Goal: Contribute content: Add original content to the website for others to see

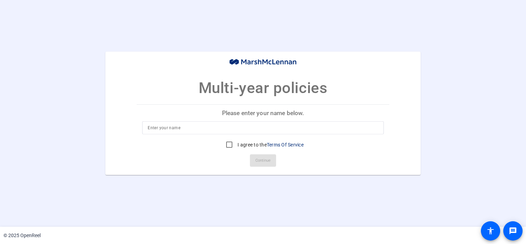
click at [171, 128] on input at bounding box center [263, 128] width 230 height 8
type input "[PERSON_NAME]"
click at [229, 146] on input "I agree to the Terms Of Service" at bounding box center [230, 145] width 14 height 14
checkbox input "true"
click at [259, 159] on span "Continue" at bounding box center [263, 160] width 15 height 10
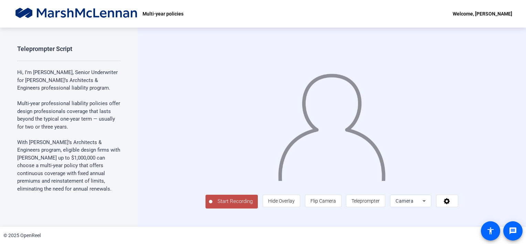
drag, startPoint x: 101, startPoint y: 54, endPoint x: 106, endPoint y: 59, distance: 8.0
click at [106, 59] on div "Teleprompter Script Hi, I’m Jeanine Cole, Senior Underwriter for Victor’s Archi…" at bounding box center [68, 120] width 103 height 150
drag, startPoint x: 522, startPoint y: 152, endPoint x: 520, endPoint y: 162, distance: 10.2
click at [520, 162] on div "Start Recording person Hide Overlay flip Flip Camera article Teleprompter Camera" at bounding box center [332, 127] width 389 height 199
drag, startPoint x: 43, startPoint y: 55, endPoint x: 54, endPoint y: 62, distance: 13.2
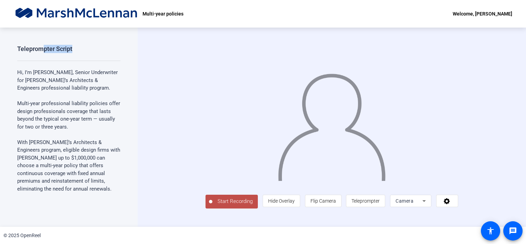
click at [54, 62] on div "Teleprompter Script Hi, I’m Jeanine Cole, Senior Underwriter for Victor’s Archi…" at bounding box center [68, 120] width 103 height 150
drag, startPoint x: 54, startPoint y: 62, endPoint x: 84, endPoint y: 101, distance: 49.3
click at [84, 101] on div "Hi, I’m Jeanine Cole, Senior Underwriter for Victor’s Architects & Engineers pr…" at bounding box center [68, 232] width 103 height 326
drag, startPoint x: 84, startPoint y: 101, endPoint x: 137, endPoint y: 109, distance: 54.0
click at [137, 109] on div "Teleprompter Script Hi, I’m Jeanine Cole, Senior Underwriter for Victor’s Archi…" at bounding box center [69, 127] width 138 height 199
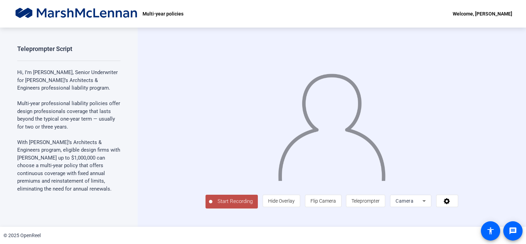
click at [365, 117] on img at bounding box center [331, 124] width 109 height 114
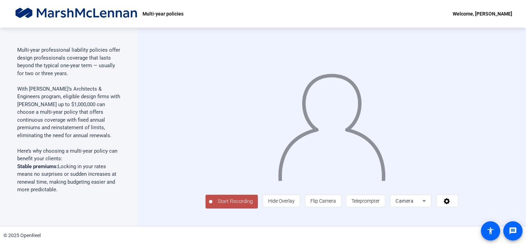
scroll to position [55, 0]
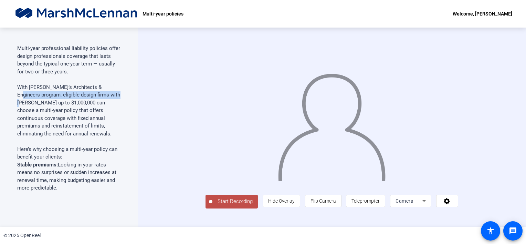
drag, startPoint x: 121, startPoint y: 84, endPoint x: 118, endPoint y: 94, distance: 10.4
click at [118, 94] on div "Teleprompter Script Hi, I’m Jeanine Cole, Senior Underwriter for Victor’s Archi…" at bounding box center [69, 127] width 138 height 199
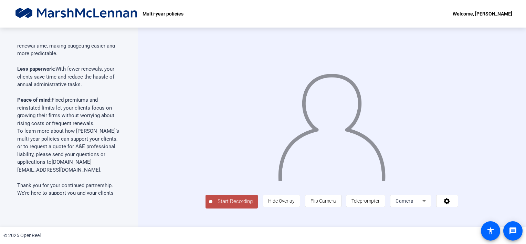
scroll to position [197, 0]
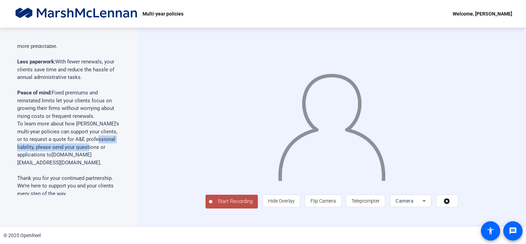
drag, startPoint x: 116, startPoint y: 139, endPoint x: 116, endPoint y: 149, distance: 10.0
click at [116, 149] on p "To learn more about how Victor’s multi-year policies can support your clients, …" at bounding box center [68, 147] width 103 height 54
click at [213, 205] on span "Start Recording" at bounding box center [235, 201] width 45 height 8
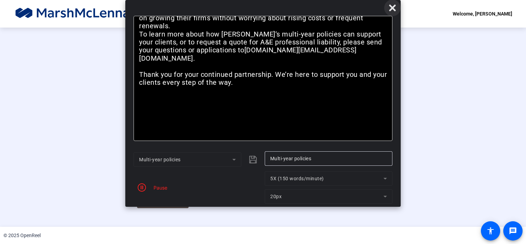
click at [393, 10] on icon at bounding box center [393, 8] width 8 height 8
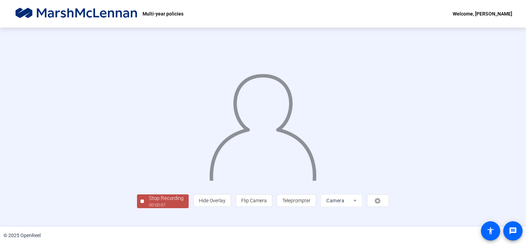
click at [276, 139] on img at bounding box center [263, 123] width 109 height 113
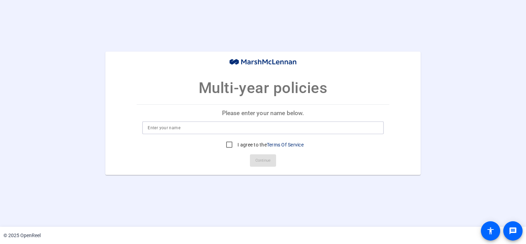
click at [160, 129] on input at bounding box center [263, 128] width 230 height 8
type input "j"
type input "[PERSON_NAME]"
click at [228, 145] on input "I agree to the Terms Of Service" at bounding box center [230, 145] width 14 height 14
checkbox input "true"
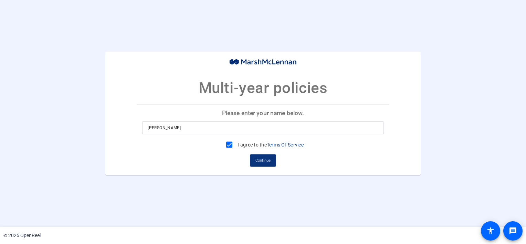
click at [260, 161] on span "Continue" at bounding box center [263, 160] width 15 height 10
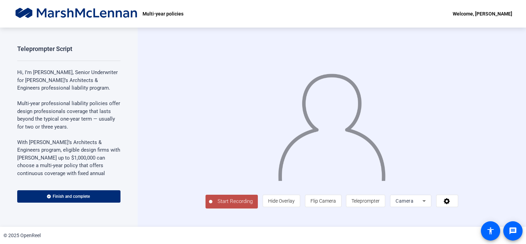
scroll to position [9, 0]
click at [380, 204] on span "Teleprompter" at bounding box center [366, 201] width 28 height 6
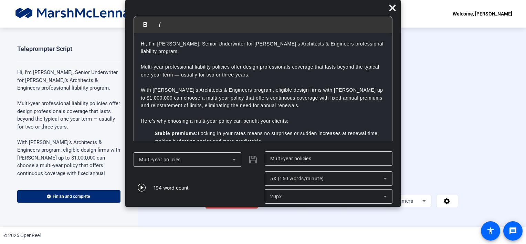
click at [387, 178] on icon at bounding box center [385, 178] width 8 height 8
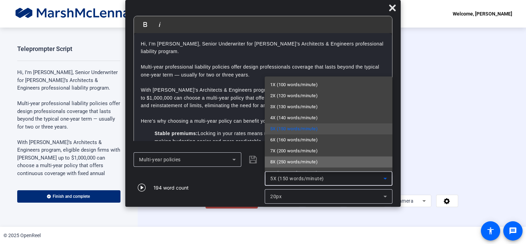
click at [345, 162] on mat-option "8X (250 words/minute)" at bounding box center [329, 161] width 128 height 11
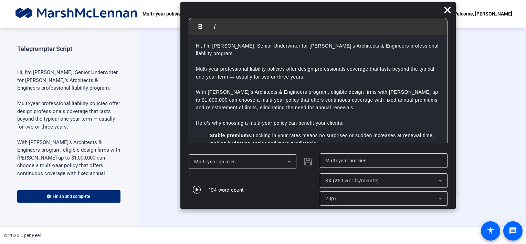
drag, startPoint x: 363, startPoint y: 4, endPoint x: 418, endPoint y: 6, distance: 54.8
click at [418, 6] on div at bounding box center [319, 12] width 276 height 12
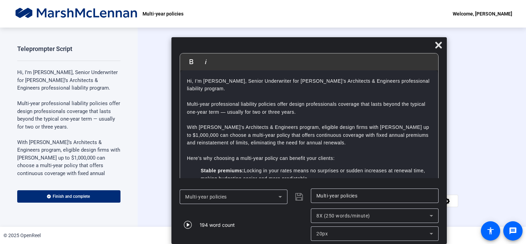
drag, startPoint x: 408, startPoint y: 13, endPoint x: 399, endPoint y: 62, distance: 50.0
click at [399, 62] on div "Bold Italic Hi, I’m [PERSON_NAME], Senior Underwriter for [PERSON_NAME]’s Archi…" at bounding box center [310, 140] width 276 height 207
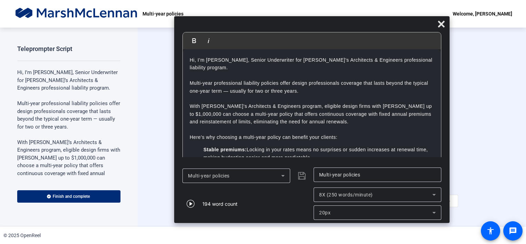
drag, startPoint x: 356, startPoint y: 47, endPoint x: 358, endPoint y: 27, distance: 20.2
click at [358, 27] on div at bounding box center [312, 26] width 276 height 12
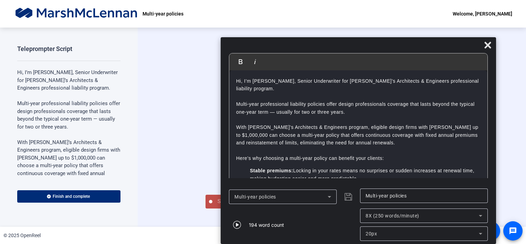
drag, startPoint x: 321, startPoint y: 31, endPoint x: 368, endPoint y: 82, distance: 69.5
click at [368, 82] on div "Bold Italic Hi, I’m [PERSON_NAME], Senior Underwriter for [PERSON_NAME]’s Archi…" at bounding box center [359, 140] width 276 height 207
click at [213, 205] on span "Start Recording" at bounding box center [235, 201] width 45 height 8
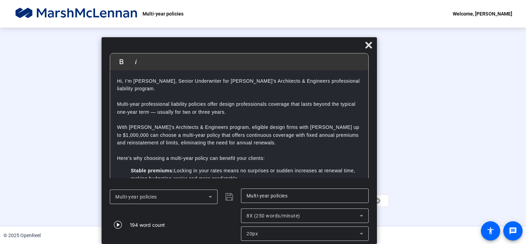
drag, startPoint x: 324, startPoint y: 48, endPoint x: 205, endPoint y: 79, distance: 122.5
click at [205, 79] on div "Bold Italic Hi, I’m [PERSON_NAME], Senior Underwriter for [PERSON_NAME]’s Archi…" at bounding box center [240, 140] width 276 height 207
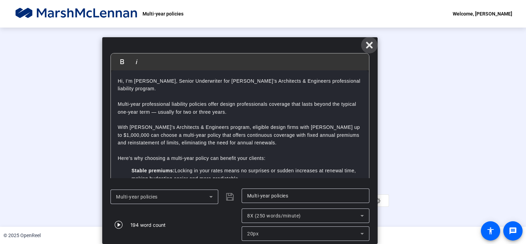
click at [366, 49] on span at bounding box center [369, 45] width 17 height 17
click at [371, 42] on icon at bounding box center [370, 45] width 8 height 8
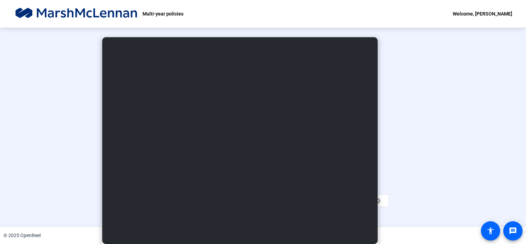
scroll to position [24, 0]
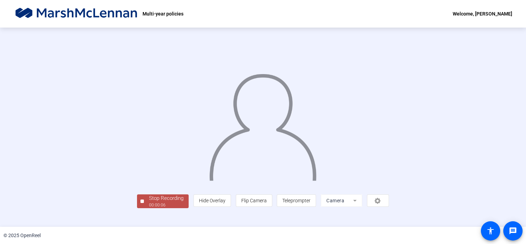
click at [144, 208] on span "Stop Recording 00:00:06" at bounding box center [166, 201] width 45 height 14
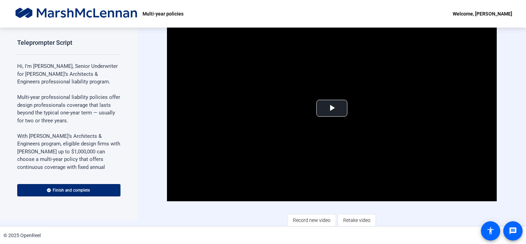
scroll to position [7, 0]
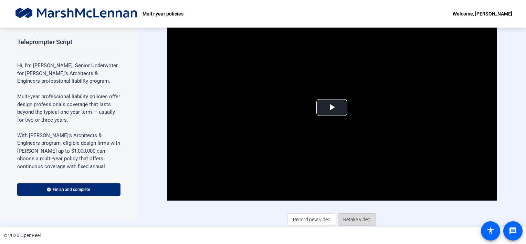
click at [353, 214] on span "Retake video" at bounding box center [356, 219] width 27 height 13
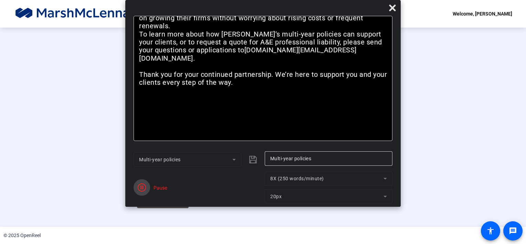
click at [135, 189] on span "button" at bounding box center [142, 187] width 17 height 17
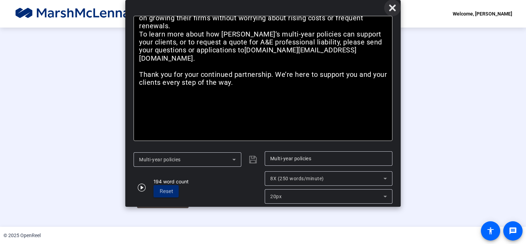
click at [391, 8] on icon at bounding box center [392, 7] width 7 height 7
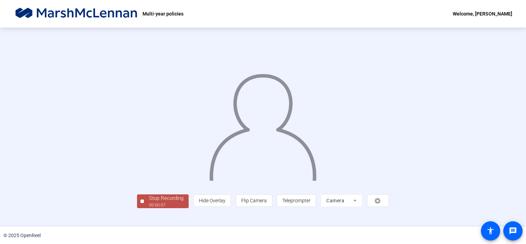
scroll to position [24, 0]
click at [149, 202] on div "Stop Recording" at bounding box center [166, 198] width 34 height 8
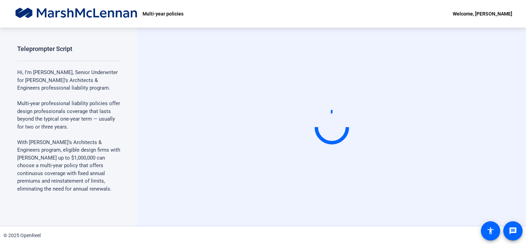
scroll to position [0, 0]
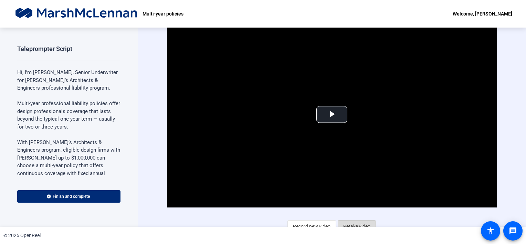
click at [350, 223] on span "Retake video" at bounding box center [356, 226] width 27 height 13
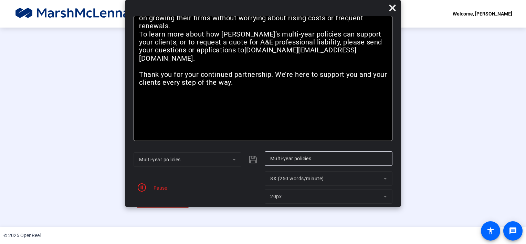
click at [157, 191] on div "Pause" at bounding box center [158, 187] width 17 height 7
click at [142, 186] on icon "button" at bounding box center [142, 187] width 8 height 8
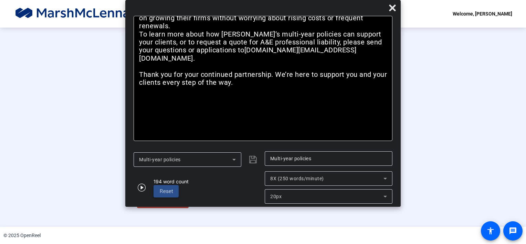
click at [166, 191] on span "Reset" at bounding box center [166, 191] width 13 height 6
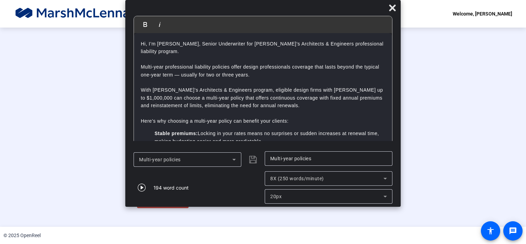
scroll to position [23, 0]
click at [149, 208] on div "00:00:55" at bounding box center [166, 205] width 34 height 6
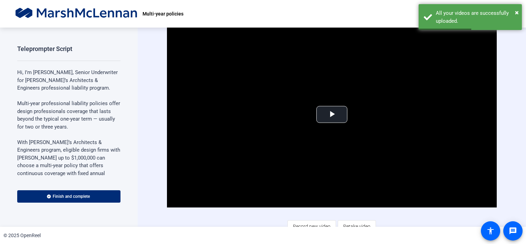
scroll to position [7, 0]
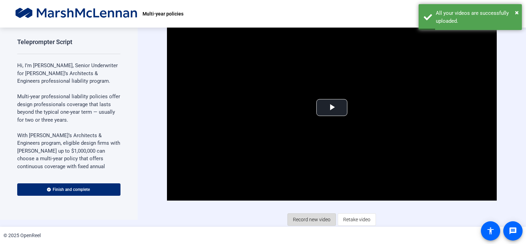
click at [297, 217] on span "Record new video" at bounding box center [312, 219] width 38 height 13
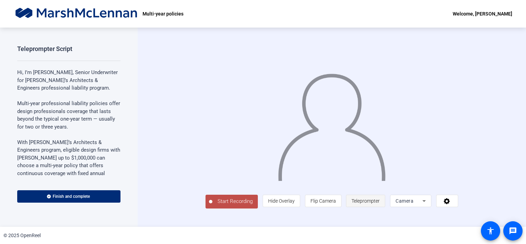
click at [380, 204] on span "Teleprompter" at bounding box center [366, 201] width 28 height 6
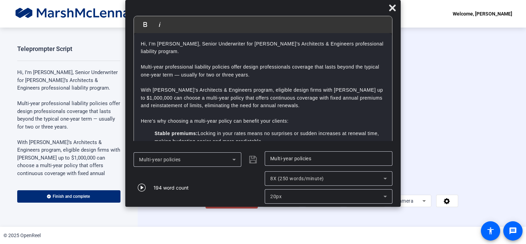
click at [384, 178] on icon at bounding box center [385, 179] width 3 height 2
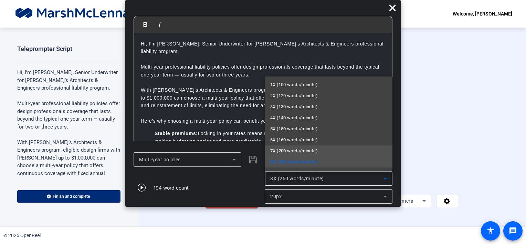
click at [346, 150] on mat-option "7X (200 words/minute)" at bounding box center [329, 150] width 128 height 11
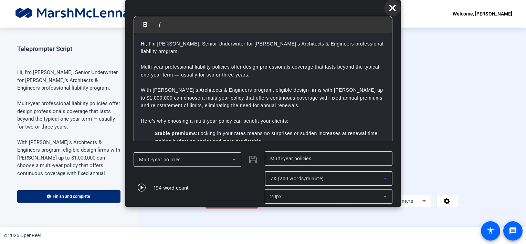
click at [393, 9] on icon at bounding box center [393, 8] width 8 height 8
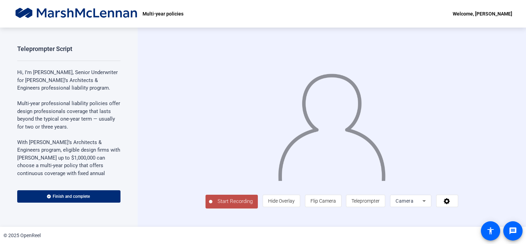
click at [213, 205] on span "Start Recording" at bounding box center [235, 201] width 45 height 8
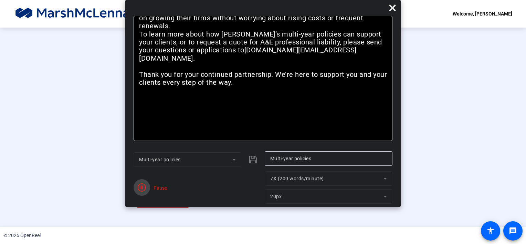
click at [139, 193] on span "button" at bounding box center [142, 187] width 17 height 17
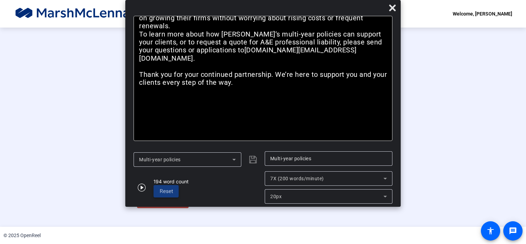
click at [158, 190] on span at bounding box center [166, 191] width 25 height 17
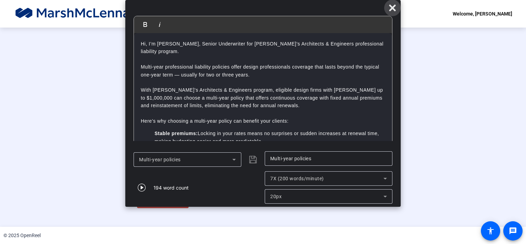
click at [392, 11] on icon at bounding box center [393, 8] width 8 height 8
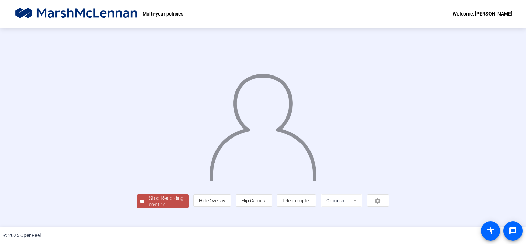
scroll to position [24, 0]
click at [149, 208] on div "00:01:14" at bounding box center [166, 205] width 34 height 6
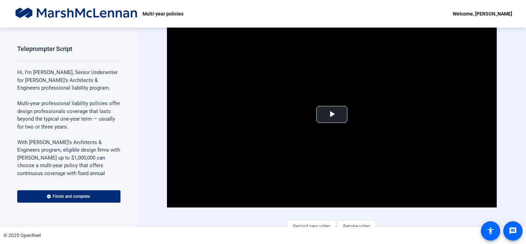
scroll to position [7, 0]
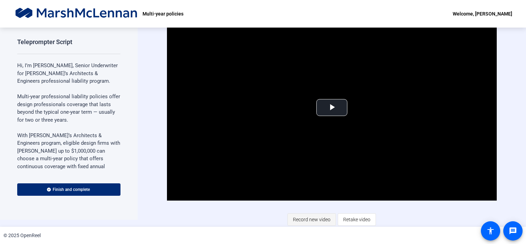
click at [317, 216] on span "Record new video" at bounding box center [312, 219] width 38 height 13
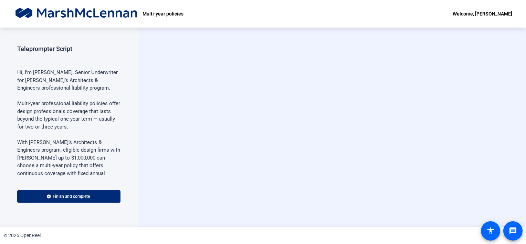
scroll to position [0, 0]
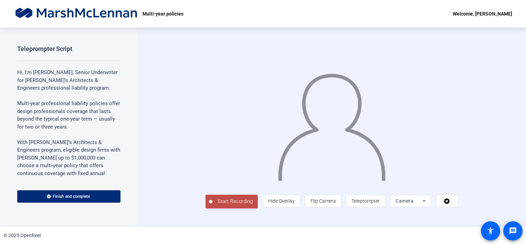
click at [213, 205] on span "Start Recording" at bounding box center [235, 201] width 45 height 8
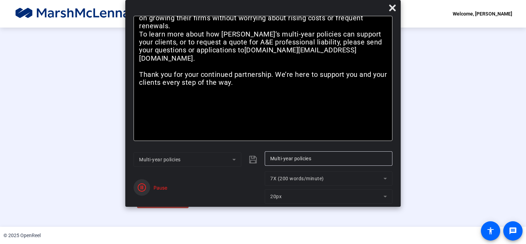
click at [144, 189] on icon "button" at bounding box center [142, 187] width 8 height 8
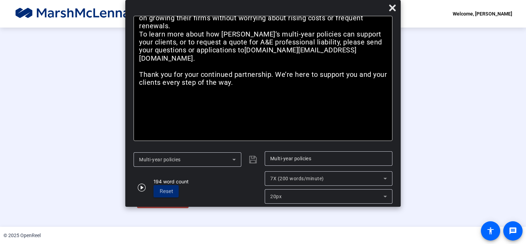
scroll to position [24, 0]
click at [149, 202] on div "Stop Recording" at bounding box center [166, 198] width 34 height 8
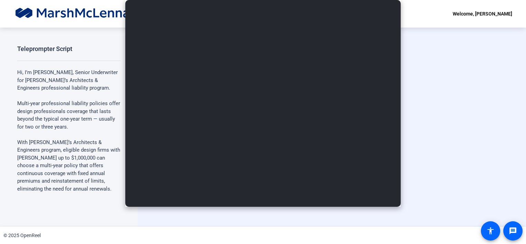
scroll to position [0, 0]
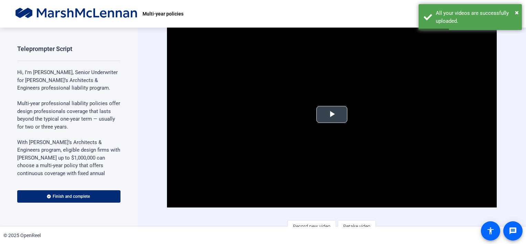
click at [332, 114] on span "Video Player" at bounding box center [332, 114] width 0 height 0
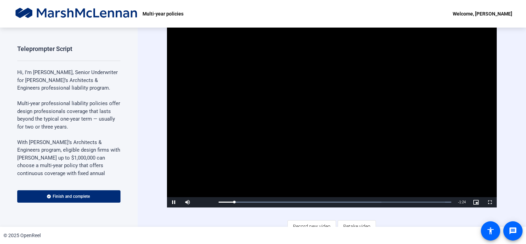
click at [308, 126] on video "Video Player" at bounding box center [332, 115] width 330 height 186
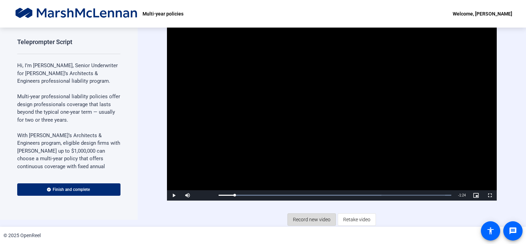
drag, startPoint x: 321, startPoint y: 217, endPoint x: 309, endPoint y: 218, distance: 12.4
click at [309, 218] on span "Record new video" at bounding box center [312, 219] width 38 height 13
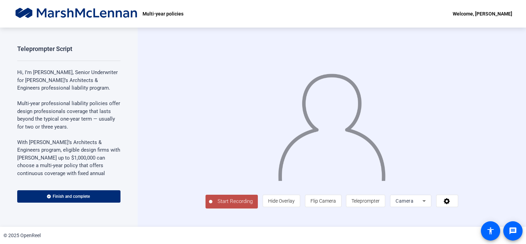
scroll to position [9, 0]
click at [380, 207] on span "Teleprompter" at bounding box center [366, 200] width 28 height 13
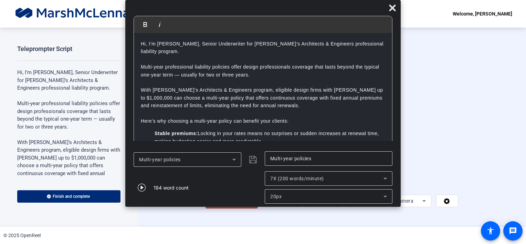
click at [388, 181] on icon at bounding box center [385, 178] width 8 height 8
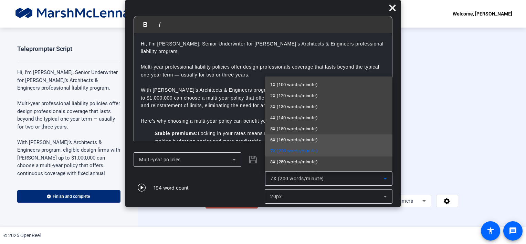
click at [342, 145] on mat-option "6X (160 words/minute)" at bounding box center [329, 139] width 128 height 11
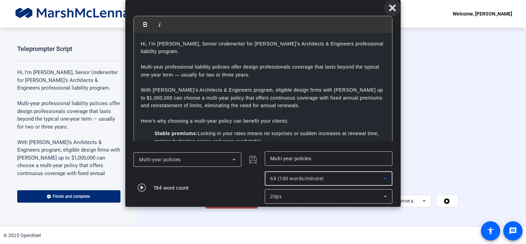
click at [393, 9] on icon at bounding box center [392, 7] width 7 height 7
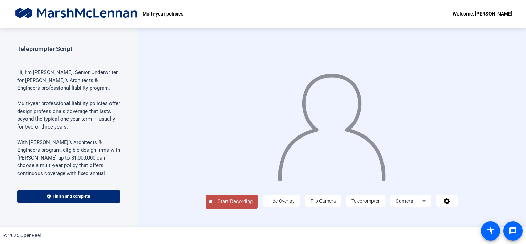
click at [213, 205] on span "Start Recording" at bounding box center [235, 201] width 45 height 8
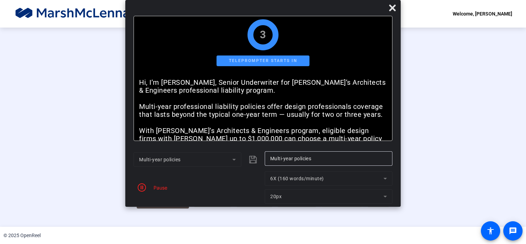
scroll to position [0, 0]
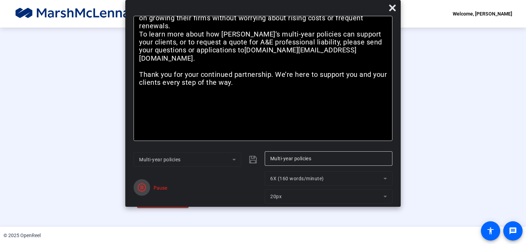
click at [141, 186] on icon "button" at bounding box center [142, 187] width 8 height 8
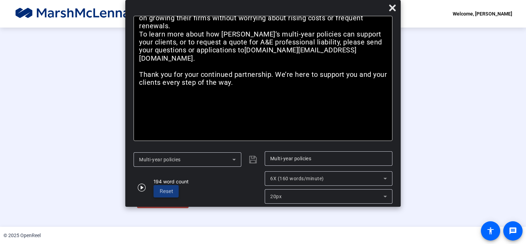
click at [168, 193] on span "Reset" at bounding box center [166, 191] width 13 height 6
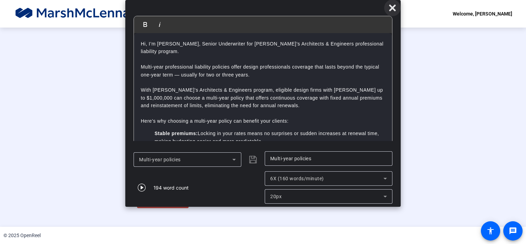
click at [392, 7] on icon at bounding box center [392, 7] width 7 height 7
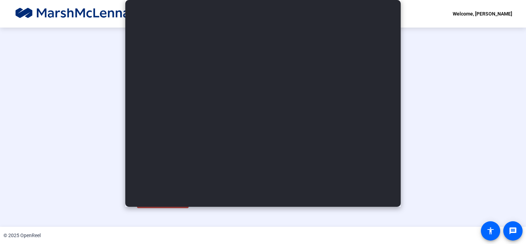
scroll to position [24, 0]
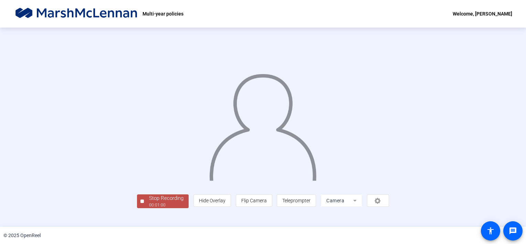
click at [149, 202] on div "Stop Recording" at bounding box center [166, 198] width 34 height 8
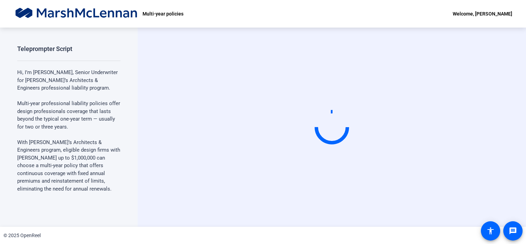
scroll to position [0, 0]
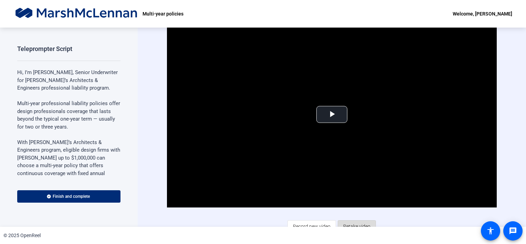
click at [349, 224] on span "Retake video" at bounding box center [356, 226] width 27 height 13
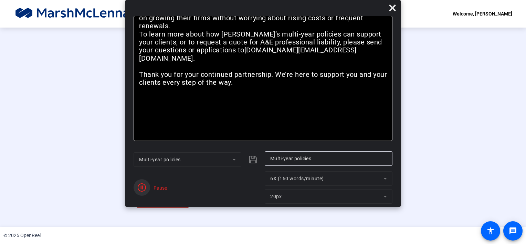
click at [139, 188] on icon "button" at bounding box center [142, 187] width 8 height 8
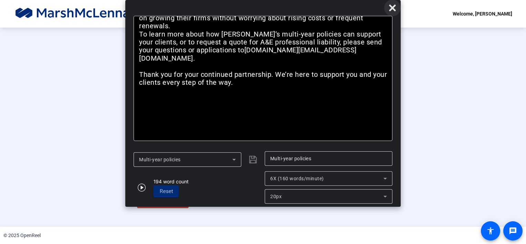
click at [391, 14] on span at bounding box center [392, 8] width 17 height 17
click at [393, 8] on icon at bounding box center [392, 7] width 7 height 7
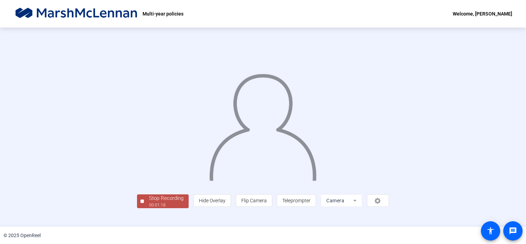
scroll to position [19, 0]
click at [149, 202] on div "Stop Recording" at bounding box center [166, 198] width 34 height 8
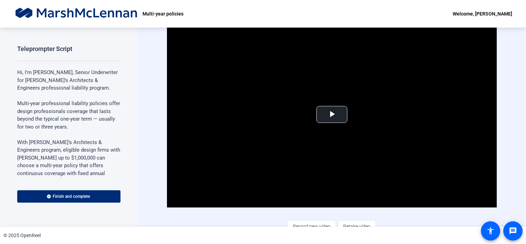
scroll to position [7, 0]
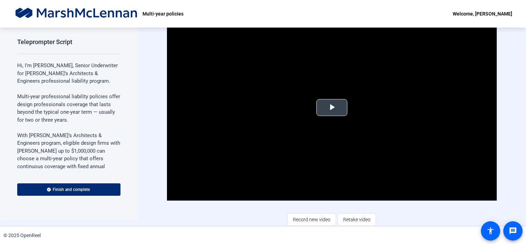
click at [332, 107] on span "Video Player" at bounding box center [332, 107] width 0 height 0
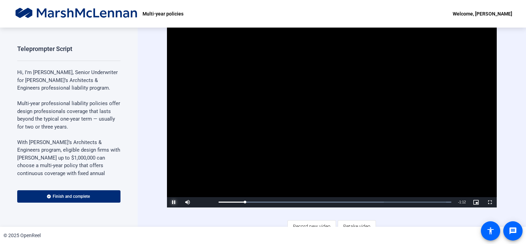
click at [172, 202] on span "Video Player" at bounding box center [174, 202] width 14 height 0
click at [356, 224] on span "Retake video" at bounding box center [356, 226] width 27 height 13
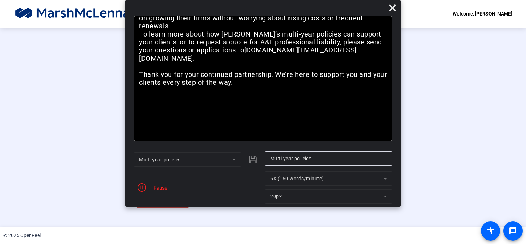
click at [164, 187] on div "Pause" at bounding box center [158, 187] width 17 height 7
click at [149, 202] on div "Stop Recording" at bounding box center [166, 198] width 34 height 8
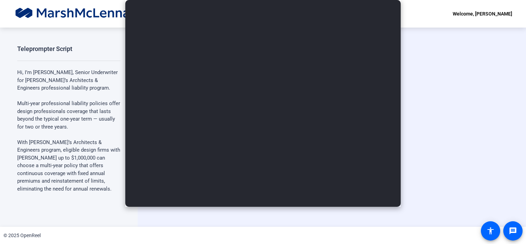
scroll to position [0, 0]
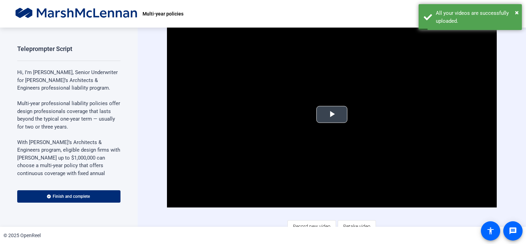
click at [332, 114] on span "Video Player" at bounding box center [332, 114] width 0 height 0
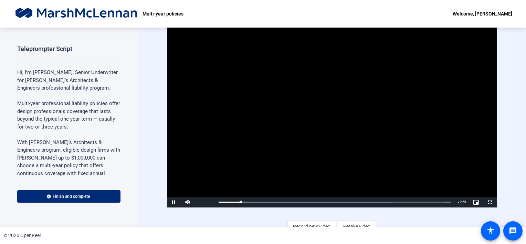
click at [292, 102] on video "Video Player" at bounding box center [332, 115] width 330 height 186
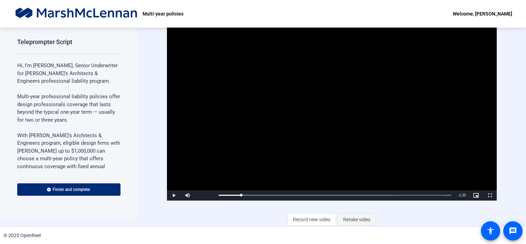
click at [355, 219] on span "Retake video" at bounding box center [356, 219] width 27 height 13
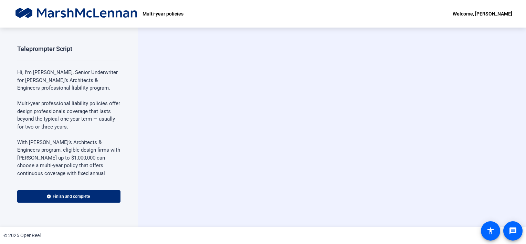
scroll to position [0, 0]
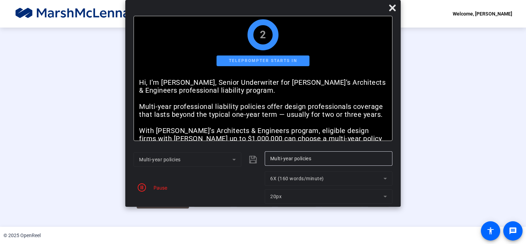
click at [161, 189] on div "Pause" at bounding box center [158, 187] width 17 height 7
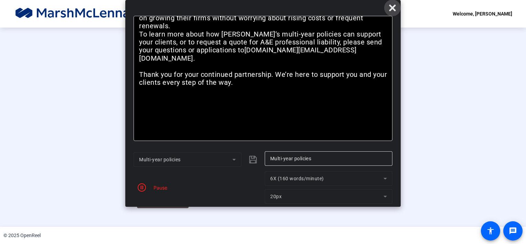
click at [393, 7] on icon at bounding box center [393, 8] width 8 height 8
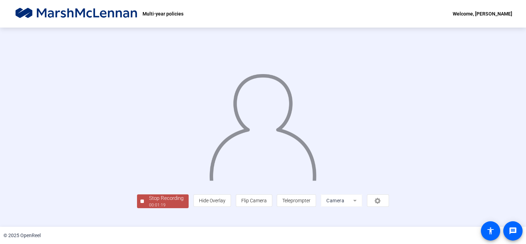
scroll to position [24, 0]
click at [262, 144] on img at bounding box center [263, 123] width 109 height 113
click at [149, 208] on div "00:01:23" at bounding box center [166, 205] width 34 height 6
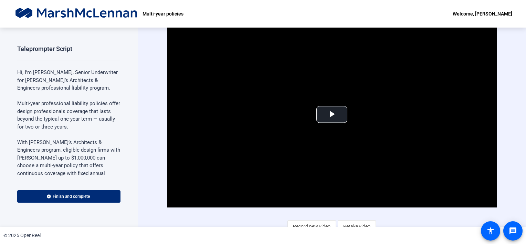
drag, startPoint x: 522, startPoint y: 58, endPoint x: 521, endPoint y: 100, distance: 41.4
click at [521, 100] on div "Video Player is loading. Play Video Play Mute Current Time 0:00 / Duration 1:23…" at bounding box center [332, 127] width 389 height 199
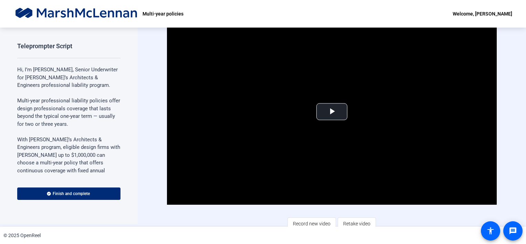
scroll to position [7, 0]
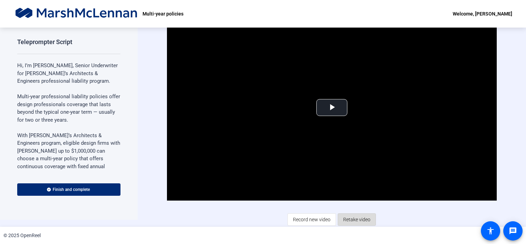
click at [354, 216] on span "Retake video" at bounding box center [356, 219] width 27 height 13
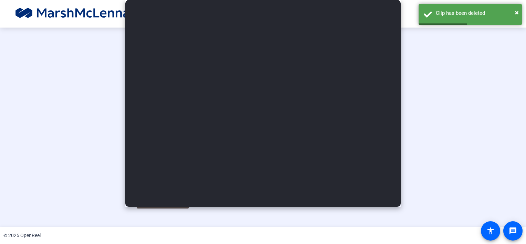
type input "Multi-year policies"
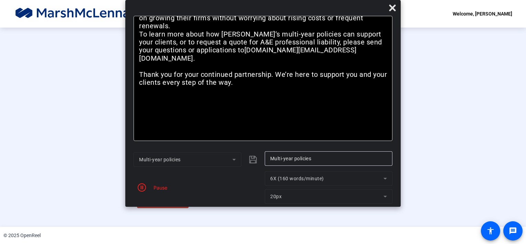
click at [157, 189] on div "Pause" at bounding box center [158, 187] width 17 height 7
click at [149, 202] on div "Stop Recording" at bounding box center [166, 198] width 34 height 8
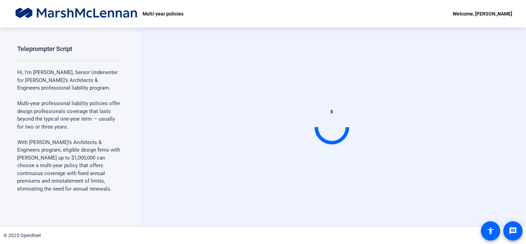
scroll to position [0, 0]
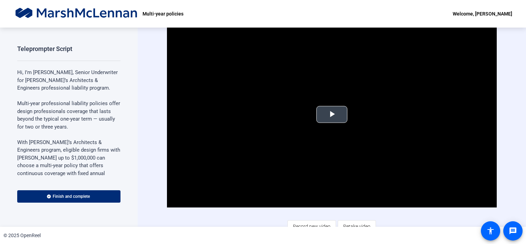
drag, startPoint x: 333, startPoint y: 110, endPoint x: 328, endPoint y: 114, distance: 6.9
click at [332, 114] on span "Video Player" at bounding box center [332, 114] width 0 height 0
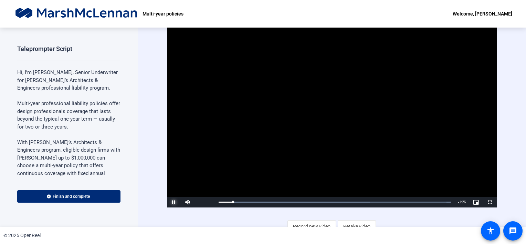
drag, startPoint x: 328, startPoint y: 114, endPoint x: 171, endPoint y: 202, distance: 179.9
click at [171, 202] on span "Video Player" at bounding box center [174, 202] width 14 height 0
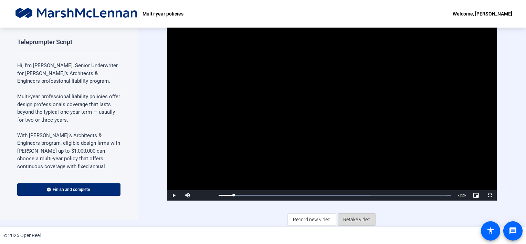
click at [361, 218] on span "Retake video" at bounding box center [356, 219] width 27 height 13
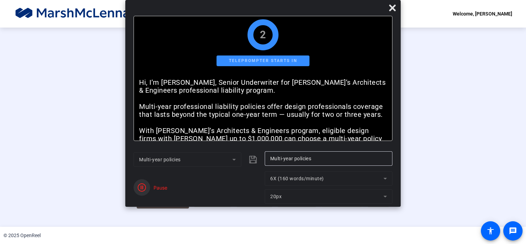
click at [141, 183] on icon "button" at bounding box center [142, 187] width 8 height 8
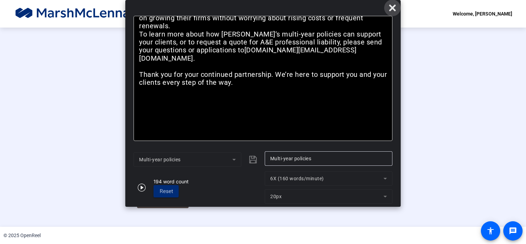
click at [397, 7] on span at bounding box center [392, 8] width 17 height 17
click at [393, 7] on icon at bounding box center [392, 7] width 7 height 7
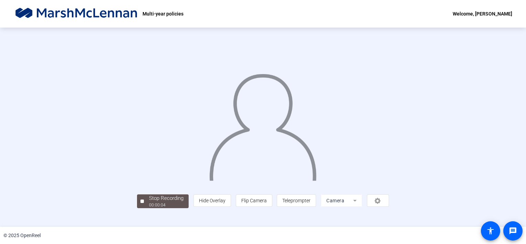
scroll to position [24, 0]
click at [144, 208] on span "Stop Recording 00:00:05" at bounding box center [166, 201] width 45 height 14
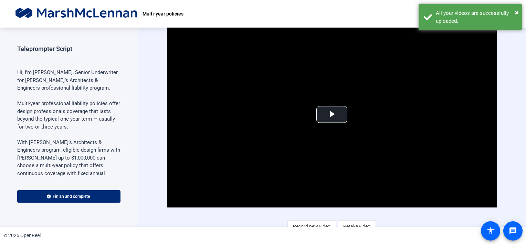
scroll to position [7, 0]
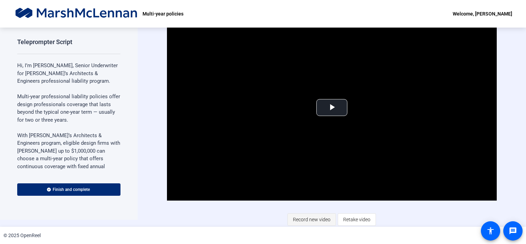
click at [308, 216] on span "Record new video" at bounding box center [312, 219] width 38 height 13
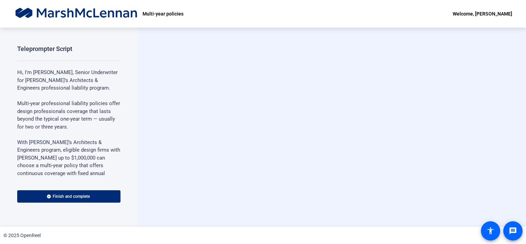
scroll to position [0, 0]
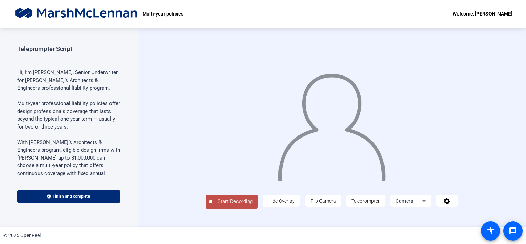
click at [213, 205] on span "Start Recording" at bounding box center [235, 201] width 45 height 8
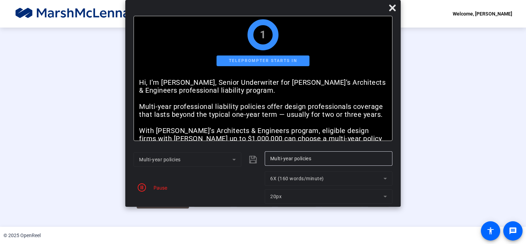
click at [153, 187] on div "Pause" at bounding box center [158, 187] width 17 height 7
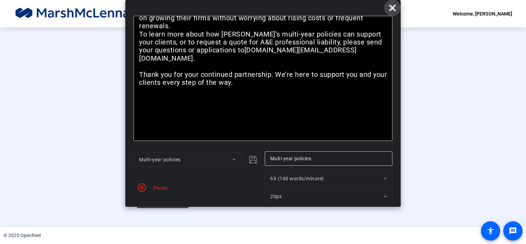
click at [392, 6] on icon at bounding box center [393, 8] width 8 height 8
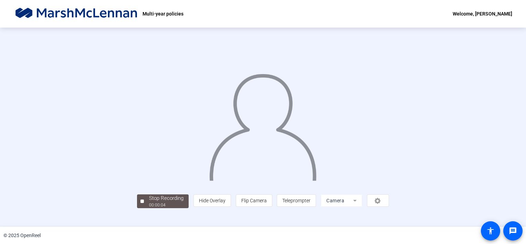
scroll to position [24, 0]
click at [149, 202] on div "Stop Recording" at bounding box center [166, 198] width 34 height 8
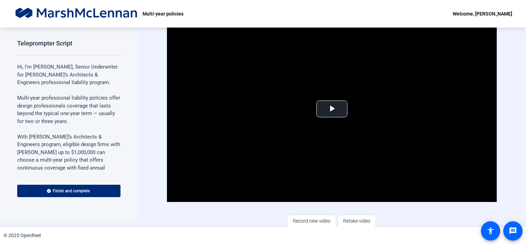
scroll to position [7, 0]
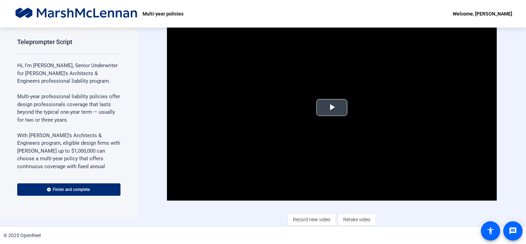
click at [332, 107] on span "Video Player" at bounding box center [332, 107] width 0 height 0
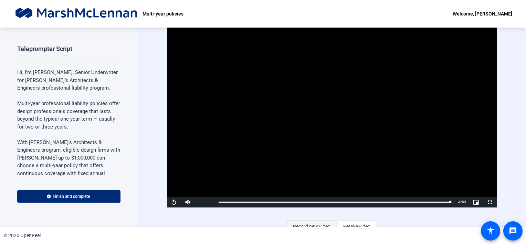
click at [311, 223] on span "Record new video" at bounding box center [312, 226] width 38 height 13
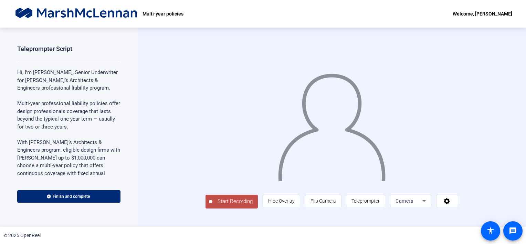
click at [213, 205] on span "Start Recording" at bounding box center [235, 201] width 45 height 8
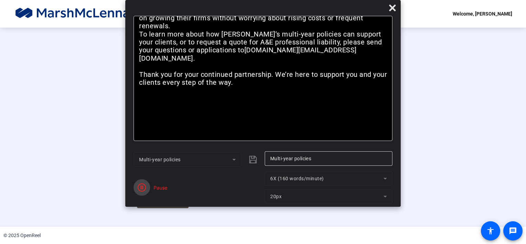
click at [140, 189] on icon "button" at bounding box center [142, 187] width 8 height 8
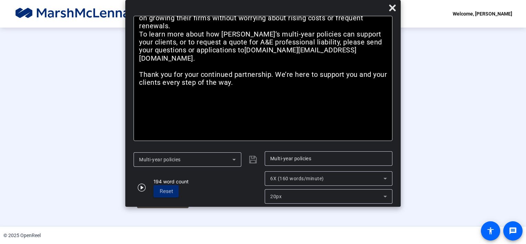
scroll to position [24, 0]
click at [149, 208] on div "00:00:07" at bounding box center [166, 205] width 34 height 6
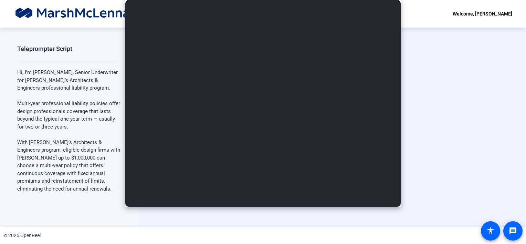
scroll to position [0, 0]
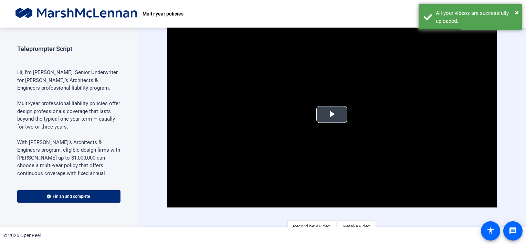
click at [332, 114] on span "Video Player" at bounding box center [332, 114] width 0 height 0
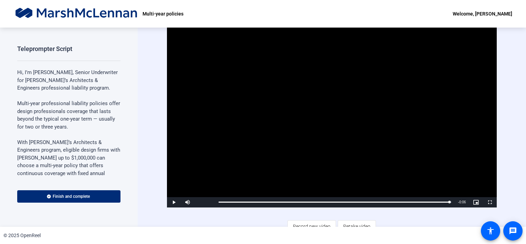
drag, startPoint x: 447, startPoint y: 201, endPoint x: 287, endPoint y: 191, distance: 159.5
click at [287, 191] on div "Video Player is loading. Play Video Play Mute Current Time 0:02 / Duration 0:08…" at bounding box center [332, 115] width 330 height 186
click at [352, 224] on span "Retake video" at bounding box center [356, 226] width 27 height 13
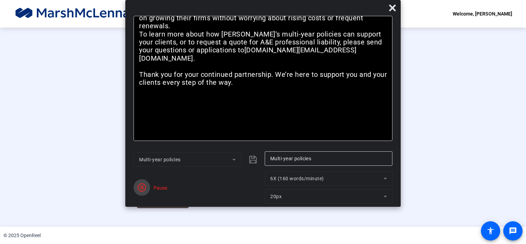
click at [140, 189] on icon "button" at bounding box center [142, 187] width 8 height 8
click at [394, 6] on icon at bounding box center [392, 7] width 7 height 7
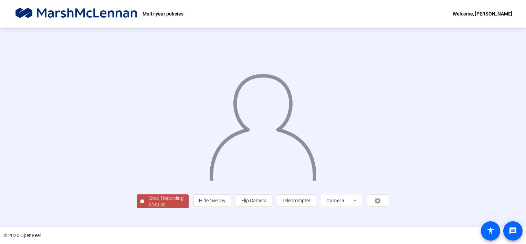
scroll to position [23, 0]
click at [149, 202] on div "Stop Recording" at bounding box center [166, 198] width 34 height 8
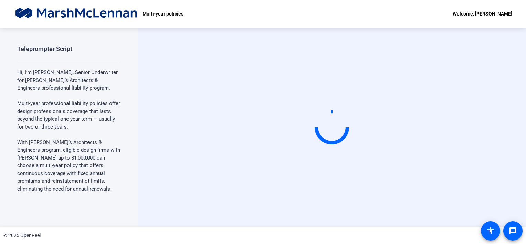
scroll to position [0, 0]
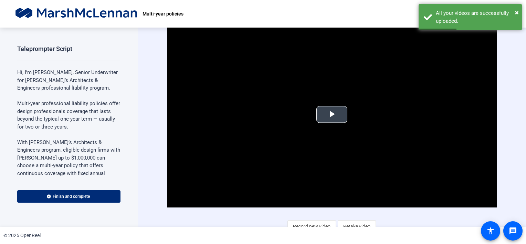
click at [332, 114] on span "Video Player" at bounding box center [332, 114] width 0 height 0
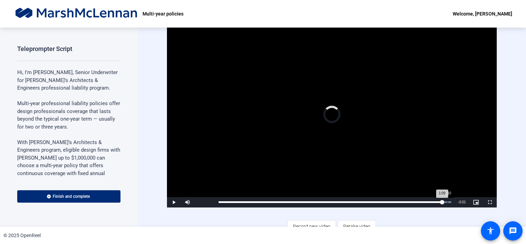
drag, startPoint x: 241, startPoint y: 202, endPoint x: 450, endPoint y: 199, distance: 208.5
click at [450, 199] on div "Loaded : 100.00% 1:10 1:09" at bounding box center [335, 202] width 240 height 10
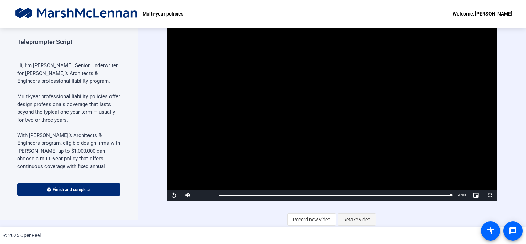
click at [355, 219] on span "Retake video" at bounding box center [356, 219] width 27 height 13
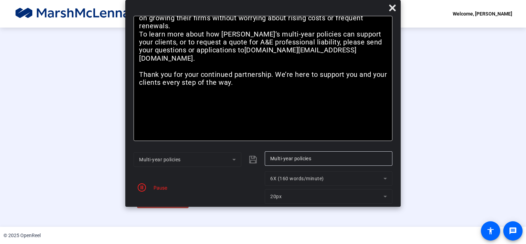
scroll to position [24, 0]
click at [149, 202] on div "Stop Recording" at bounding box center [166, 198] width 34 height 8
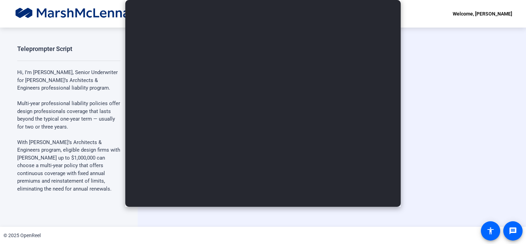
scroll to position [0, 0]
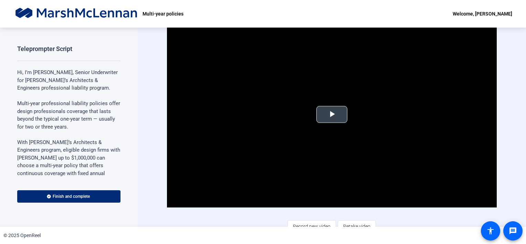
click at [332, 114] on span "Video Player" at bounding box center [332, 114] width 0 height 0
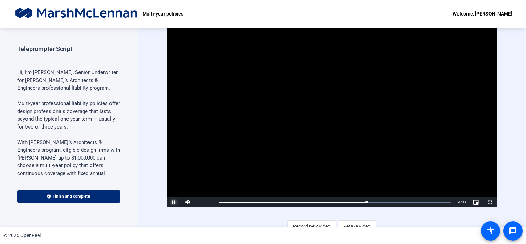
click at [172, 202] on span "Video Player" at bounding box center [174, 202] width 14 height 0
click at [355, 224] on span "Retake video" at bounding box center [356, 226] width 27 height 13
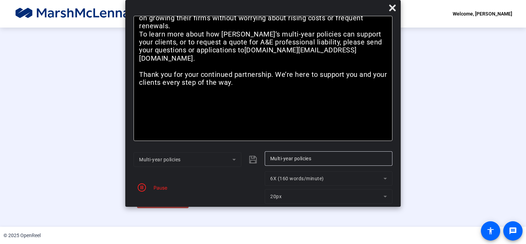
scroll to position [24, 0]
click at [149, 202] on div "Stop Recording" at bounding box center [166, 198] width 34 height 8
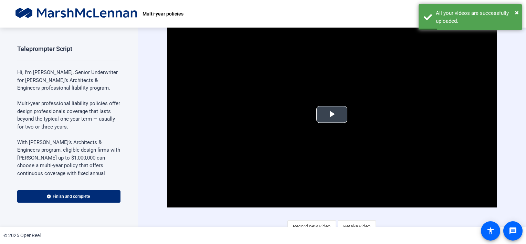
click at [332, 114] on span "Video Player" at bounding box center [332, 114] width 0 height 0
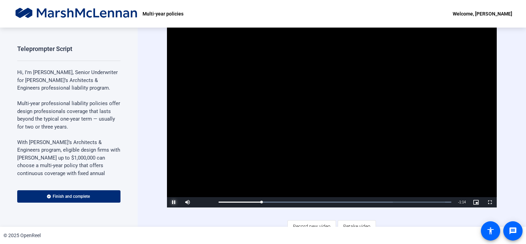
click at [173, 202] on span "Video Player" at bounding box center [174, 202] width 14 height 0
click at [351, 224] on span "Retake video" at bounding box center [356, 226] width 27 height 13
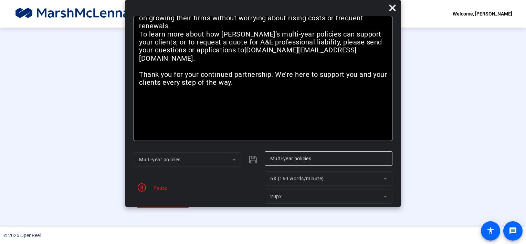
click at [159, 190] on div "Pause" at bounding box center [158, 187] width 17 height 7
click at [394, 12] on span at bounding box center [392, 8] width 17 height 17
click at [149, 202] on div "Stop Recording" at bounding box center [166, 198] width 34 height 8
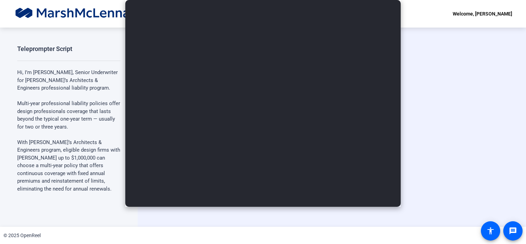
scroll to position [0, 0]
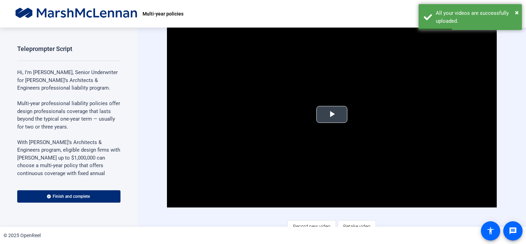
click at [332, 114] on span "Video Player" at bounding box center [332, 114] width 0 height 0
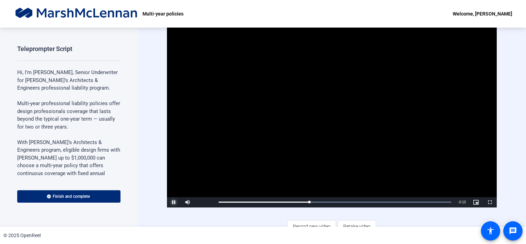
click at [175, 202] on span "Video Player" at bounding box center [174, 202] width 14 height 0
drag, startPoint x: 522, startPoint y: 59, endPoint x: 524, endPoint y: 68, distance: 9.5
click at [524, 68] on div "Teleprompter Script Hi, I’m [PERSON_NAME], Senior Underwriter for [PERSON_NAME]…" at bounding box center [263, 127] width 526 height 199
click at [351, 223] on span "Retake video" at bounding box center [356, 226] width 27 height 13
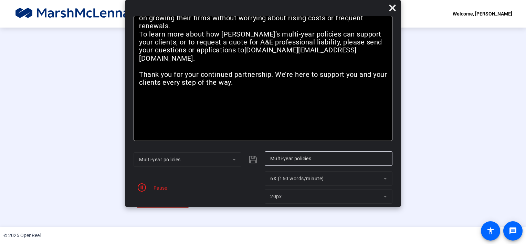
scroll to position [24, 0]
click at [149, 202] on div "Stop Recording" at bounding box center [166, 198] width 34 height 8
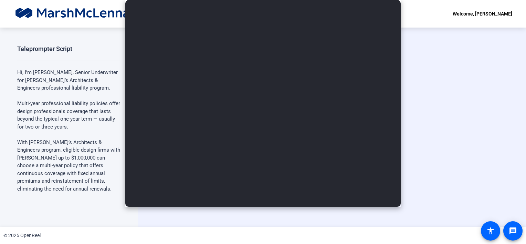
scroll to position [0, 0]
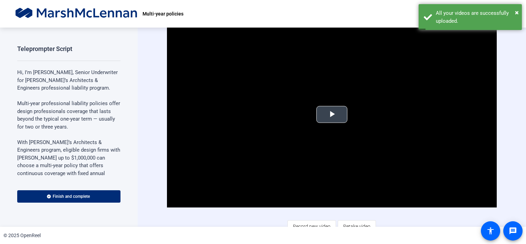
click at [332, 114] on span "Video Player" at bounding box center [332, 114] width 0 height 0
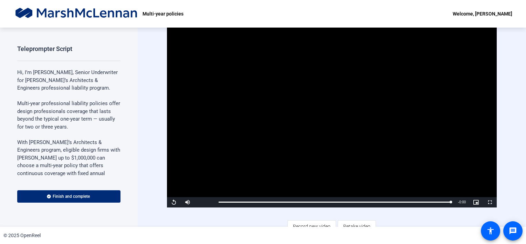
drag, startPoint x: 522, startPoint y: 54, endPoint x: 515, endPoint y: 101, distance: 47.4
click at [515, 101] on div "Video Player is loading. Play Video Replay Mute Current Time 0:08 / Duration 0:…" at bounding box center [332, 127] width 389 height 199
click at [355, 220] on span "Retake video" at bounding box center [356, 226] width 27 height 13
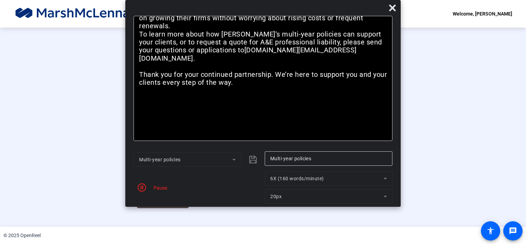
scroll to position [24, 0]
click at [149, 208] on div "00:00:06" at bounding box center [166, 205] width 34 height 6
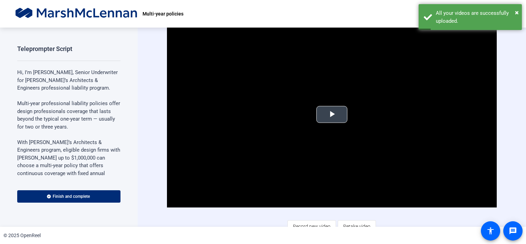
click at [332, 114] on span "Video Player" at bounding box center [332, 114] width 0 height 0
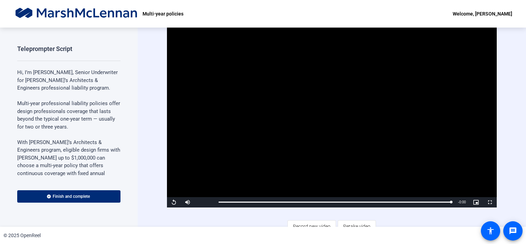
scroll to position [7, 0]
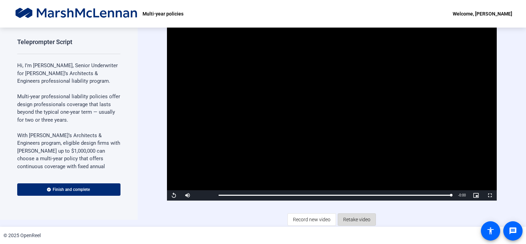
click at [351, 218] on span "Retake video" at bounding box center [356, 219] width 27 height 13
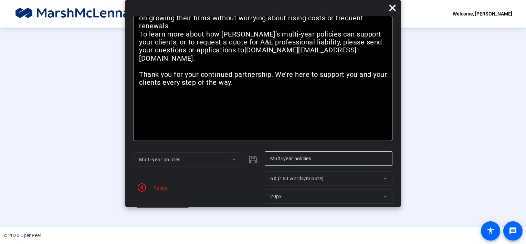
scroll to position [24, 0]
click at [149, 202] on div "Stop Recording" at bounding box center [166, 198] width 34 height 8
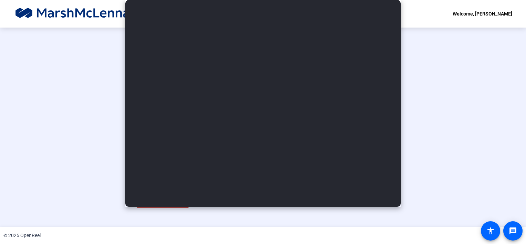
scroll to position [0, 0]
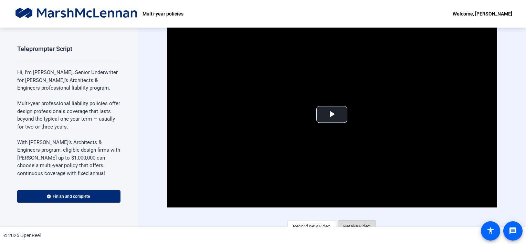
click at [346, 224] on span "Retake video" at bounding box center [356, 226] width 27 height 13
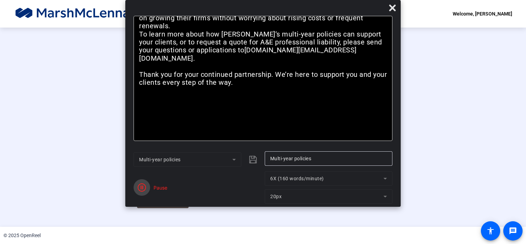
click at [148, 191] on span "button" at bounding box center [142, 187] width 17 height 17
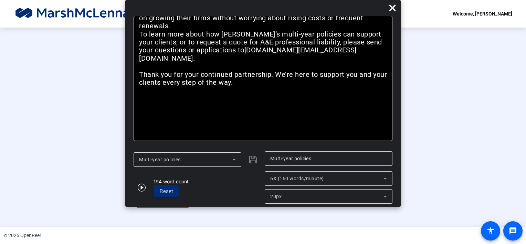
scroll to position [24, 0]
click at [149, 202] on div "Stop Recording" at bounding box center [166, 198] width 34 height 8
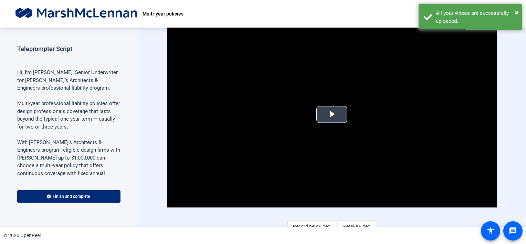
click at [332, 114] on span "Video Player" at bounding box center [332, 114] width 0 height 0
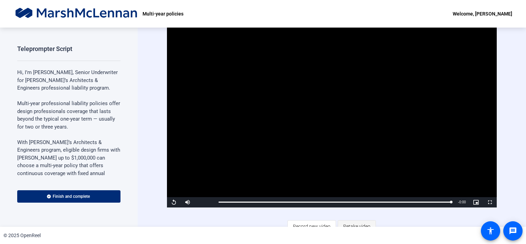
click at [356, 223] on span "Retake video" at bounding box center [356, 226] width 27 height 13
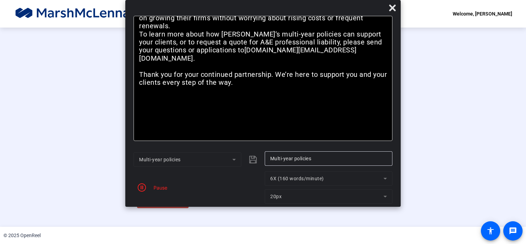
scroll to position [24, 0]
click at [149, 202] on div "Stop Recording" at bounding box center [166, 198] width 34 height 8
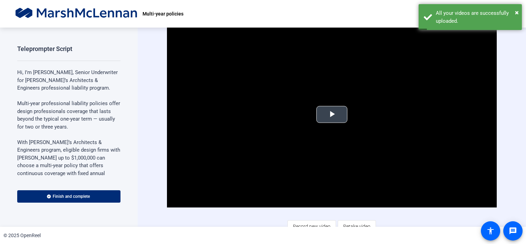
click at [332, 114] on span "Video Player" at bounding box center [332, 114] width 0 height 0
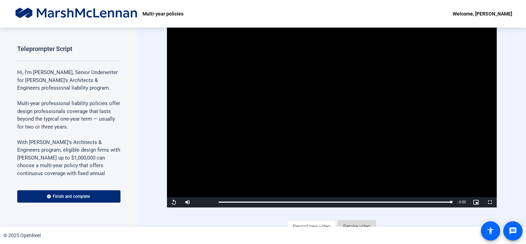
click at [352, 224] on span "Retake video" at bounding box center [356, 226] width 27 height 13
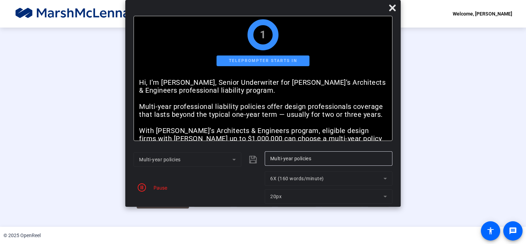
scroll to position [20, 0]
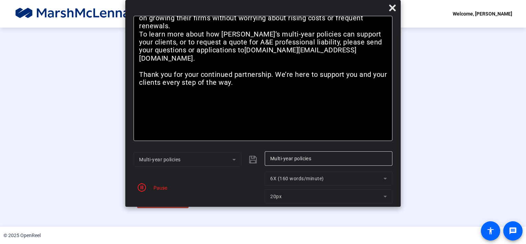
click at [149, 208] on div "00:00:49" at bounding box center [166, 205] width 34 height 6
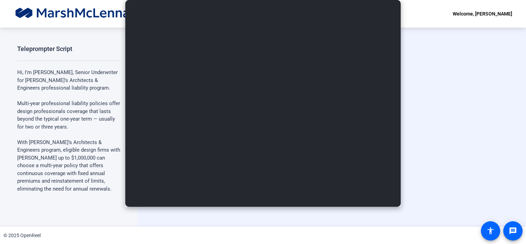
scroll to position [0, 0]
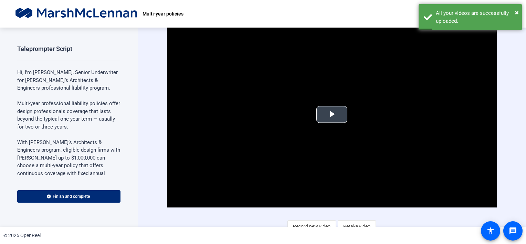
click at [332, 114] on span "Video Player" at bounding box center [332, 114] width 0 height 0
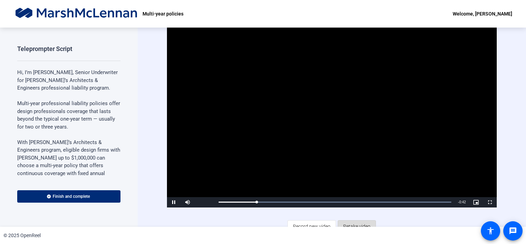
click at [353, 223] on span "Retake video" at bounding box center [356, 226] width 27 height 13
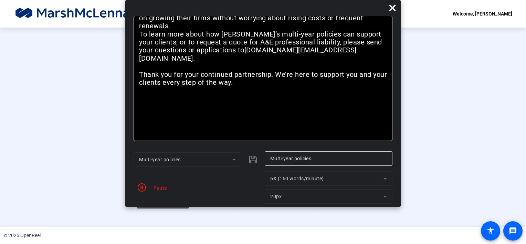
scroll to position [24, 0]
click at [397, 8] on icon at bounding box center [393, 8] width 8 height 8
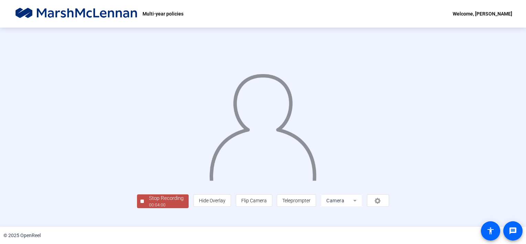
click at [149, 202] on div "Stop Recording" at bounding box center [166, 198] width 34 height 8
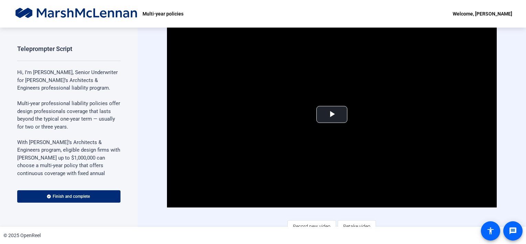
scroll to position [7, 0]
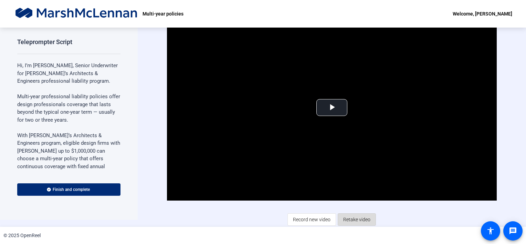
click at [356, 216] on span "Retake video" at bounding box center [356, 219] width 27 height 13
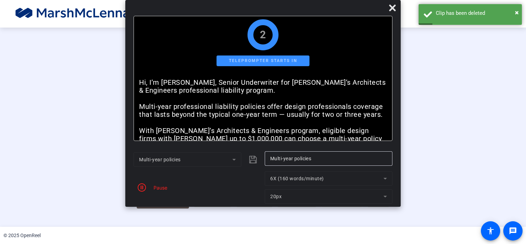
scroll to position [24, 0]
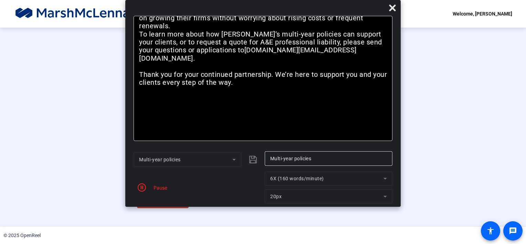
click at [149, 202] on div "Stop Recording" at bounding box center [166, 198] width 34 height 8
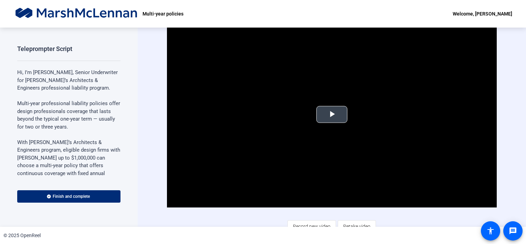
click at [332, 114] on span "Video Player" at bounding box center [332, 114] width 0 height 0
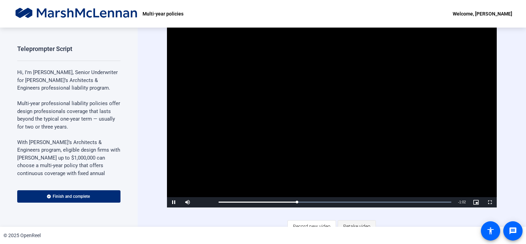
click at [346, 223] on span "Retake video" at bounding box center [356, 226] width 27 height 13
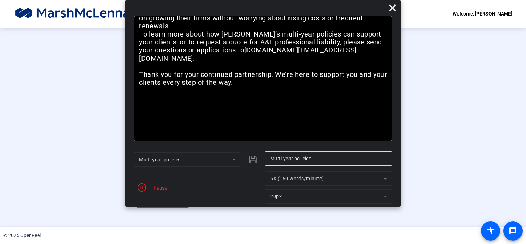
scroll to position [24, 0]
click at [149, 202] on div "Stop Recording" at bounding box center [166, 198] width 34 height 8
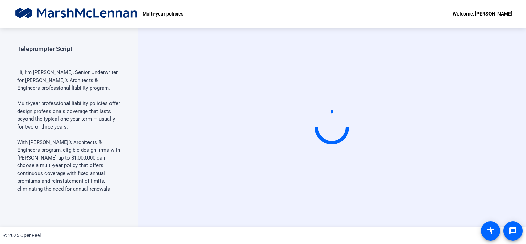
scroll to position [0, 0]
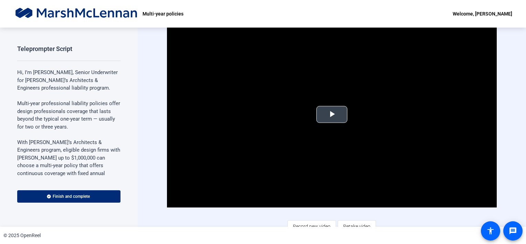
click at [332, 114] on span "Video Player" at bounding box center [332, 114] width 0 height 0
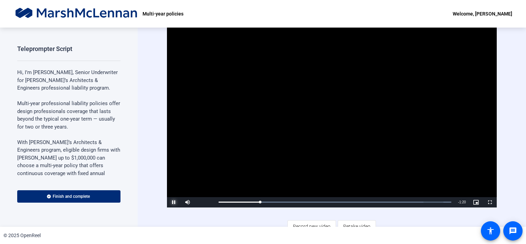
click at [175, 202] on span "Video Player" at bounding box center [174, 202] width 14 height 0
click at [353, 224] on span "Retake video" at bounding box center [356, 226] width 27 height 13
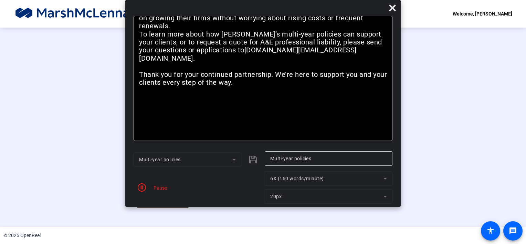
scroll to position [9, 0]
click at [393, 7] on icon at bounding box center [392, 7] width 7 height 7
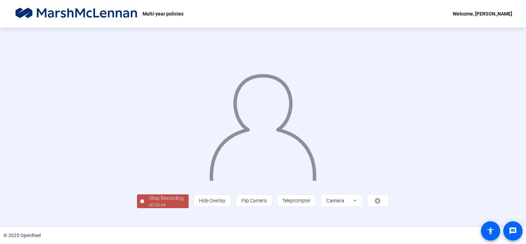
scroll to position [24, 0]
click at [149, 202] on div "Stop Recording" at bounding box center [166, 198] width 34 height 8
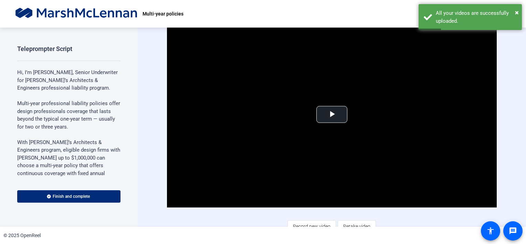
scroll to position [7, 0]
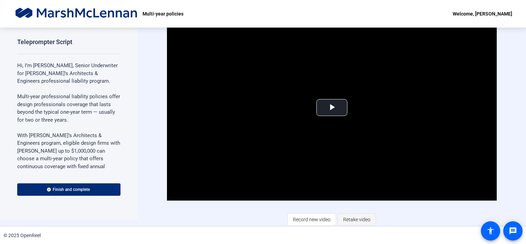
click at [354, 220] on span "Retake video" at bounding box center [356, 219] width 27 height 13
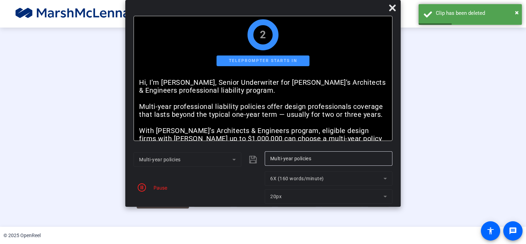
scroll to position [24, 0]
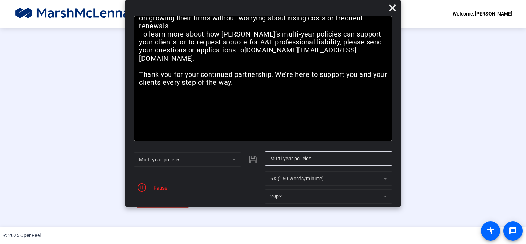
click at [149, 202] on div "Stop Recording" at bounding box center [166, 198] width 34 height 8
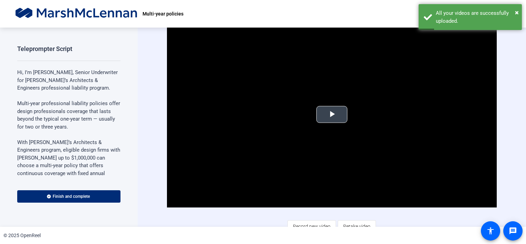
click at [332, 114] on span "Video Player" at bounding box center [332, 114] width 0 height 0
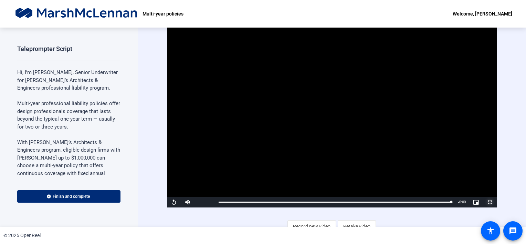
click at [486, 202] on span "Video Player" at bounding box center [490, 202] width 14 height 0
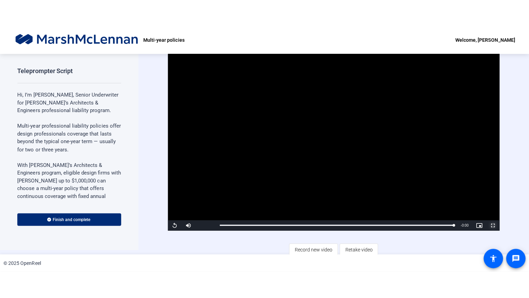
scroll to position [6, 0]
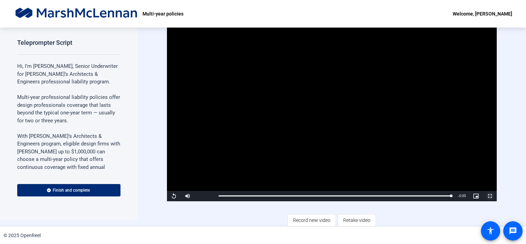
click at [485, 196] on span "Video Player" at bounding box center [490, 196] width 14 height 0
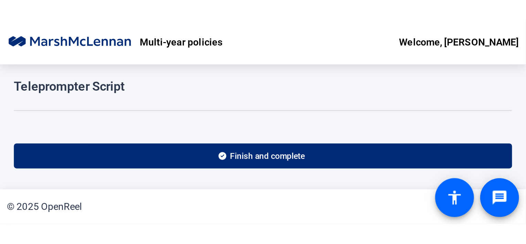
scroll to position [0, 0]
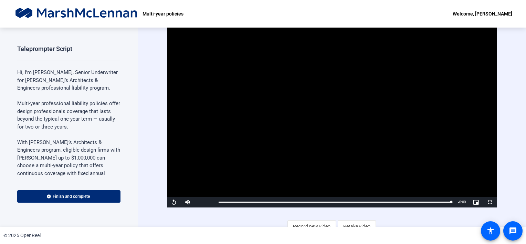
click at [343, 227] on div "© 2025 OpenReel" at bounding box center [263, 235] width 526 height 17
click at [350, 223] on span "Retake video" at bounding box center [356, 226] width 27 height 13
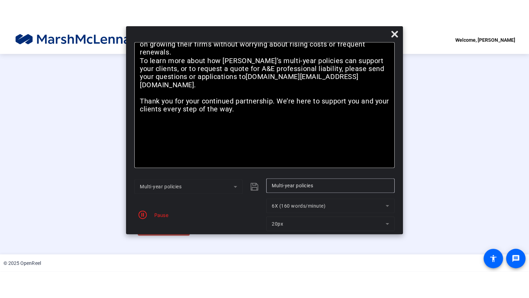
scroll to position [12, 0]
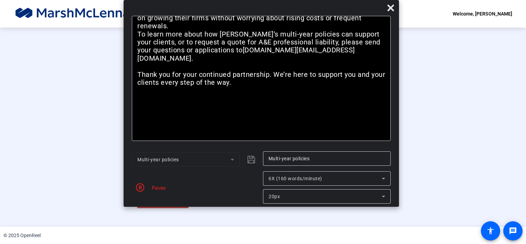
drag, startPoint x: 358, startPoint y: 7, endPoint x: 356, endPoint y: -4, distance: 11.2
click at [356, 0] on html "Accessibility Screen-Reader Guide, Feedback, and Issue Reporting | New window M…" at bounding box center [263, 122] width 526 height 244
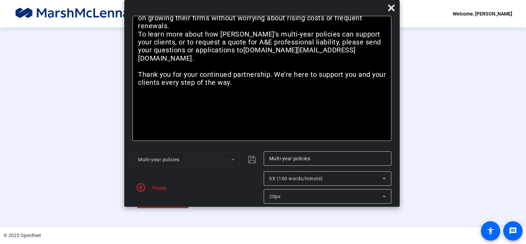
drag, startPoint x: 349, startPoint y: 8, endPoint x: 349, endPoint y: -1, distance: 8.3
click at [349, 0] on html "Accessibility Screen-Reader Guide, Feedback, and Issue Reporting | New window M…" at bounding box center [263, 122] width 526 height 244
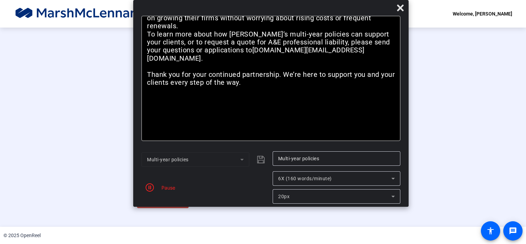
drag, startPoint x: 350, startPoint y: 7, endPoint x: 359, endPoint y: 3, distance: 10.4
click at [359, 3] on div "Bold Italic Hi, I’m [PERSON_NAME], Senior Underwriter for [PERSON_NAME]’s Archi…" at bounding box center [271, 103] width 276 height 207
click at [403, 8] on icon at bounding box center [401, 8] width 8 height 8
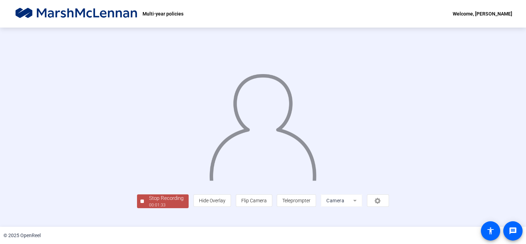
scroll to position [22, 0]
click at [149, 208] on div "00:01:35" at bounding box center [166, 205] width 34 height 6
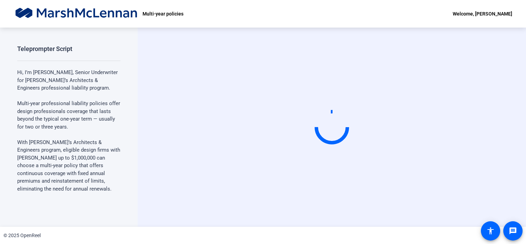
scroll to position [0, 0]
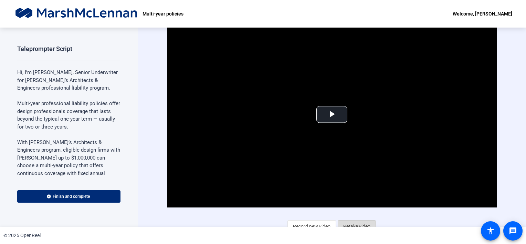
click at [353, 222] on span "Retake video" at bounding box center [356, 226] width 27 height 13
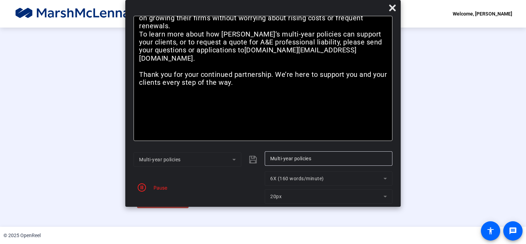
scroll to position [24, 0]
click at [149, 208] on div "00:01:35" at bounding box center [166, 205] width 34 height 6
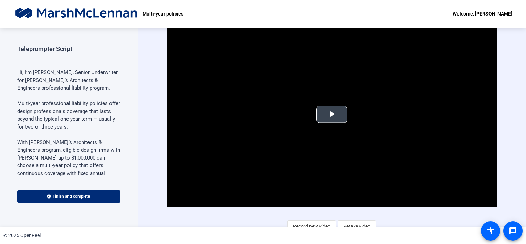
click at [332, 114] on span "Video Player" at bounding box center [332, 114] width 0 height 0
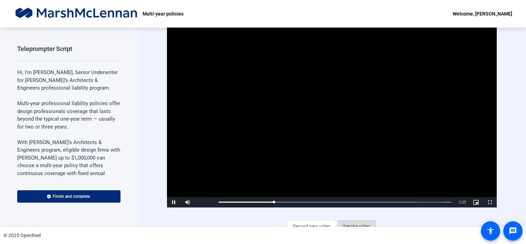
click at [355, 224] on span "Retake video" at bounding box center [356, 226] width 27 height 13
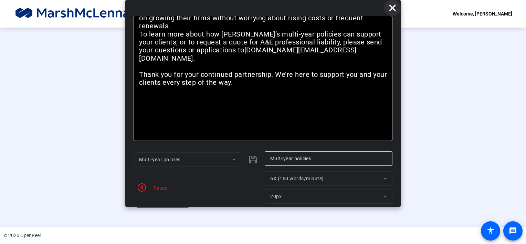
click at [391, 8] on icon at bounding box center [392, 7] width 7 height 7
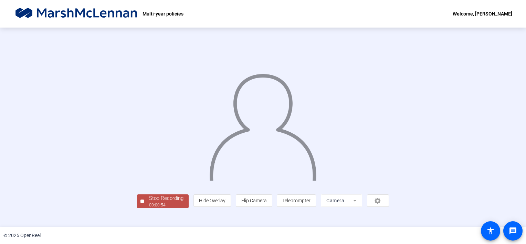
scroll to position [24, 0]
click at [149, 202] on div "Stop Recording" at bounding box center [166, 198] width 34 height 8
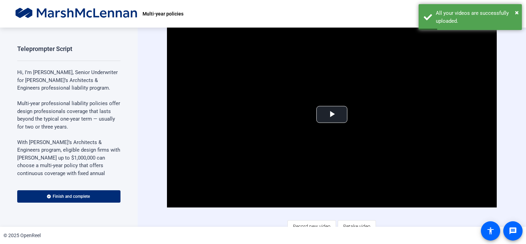
scroll to position [7, 0]
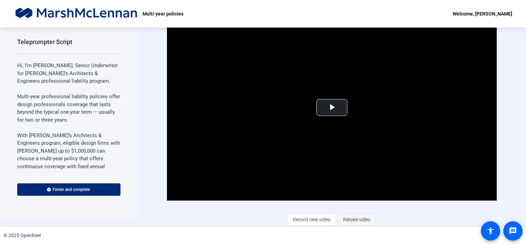
click at [355, 216] on span "Retake video" at bounding box center [356, 219] width 27 height 13
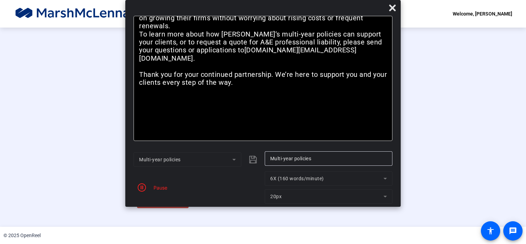
scroll to position [24, 0]
click at [149, 202] on div "Stop Recording" at bounding box center [166, 198] width 34 height 8
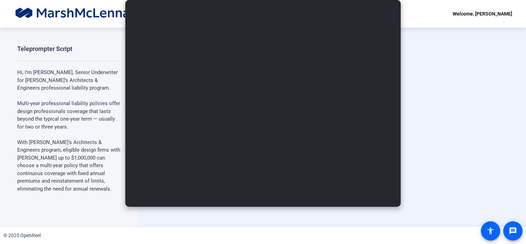
scroll to position [0, 0]
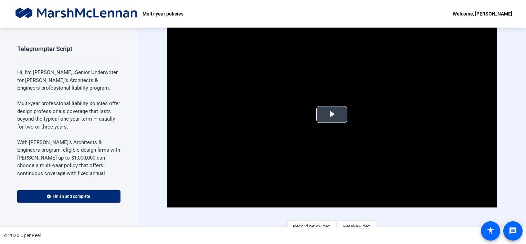
click at [332, 114] on span "Video Player" at bounding box center [332, 114] width 0 height 0
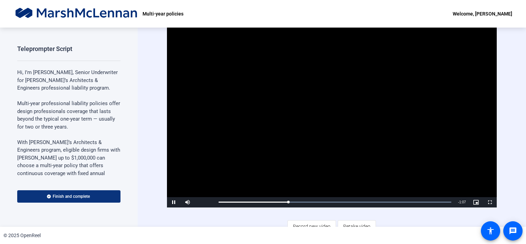
click at [59, 196] on span "Finish and complete" at bounding box center [71, 197] width 37 height 6
